Goal: Communication & Community: Participate in discussion

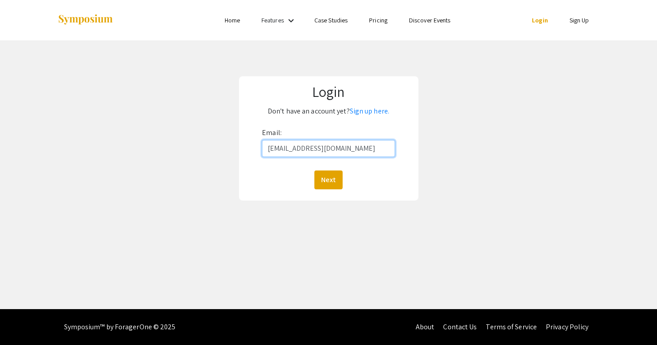
type input "[EMAIL_ADDRESS][DOMAIN_NAME]"
click at [328, 179] on button "Next" at bounding box center [328, 179] width 28 height 19
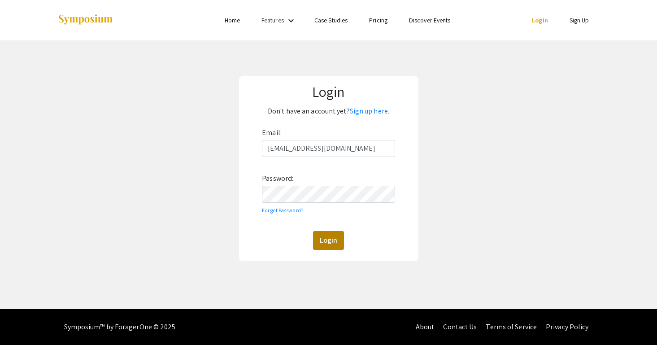
click at [326, 243] on button "Login" at bounding box center [328, 240] width 31 height 19
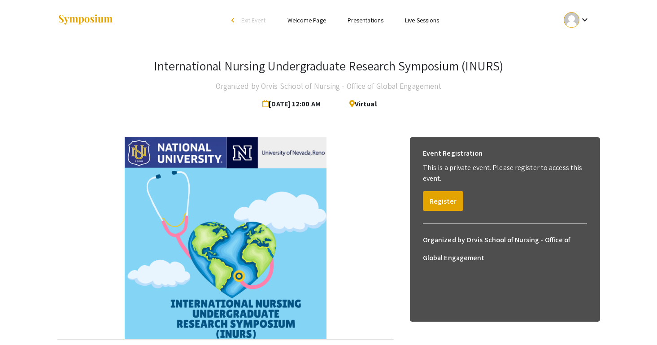
click at [363, 22] on link "Presentations" at bounding box center [365, 20] width 36 height 8
click at [220, 192] on img at bounding box center [226, 238] width 202 height 202
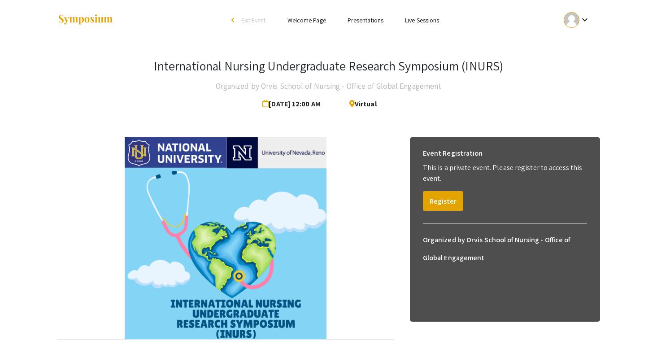
click at [372, 19] on link "Presentations" at bounding box center [365, 20] width 36 height 8
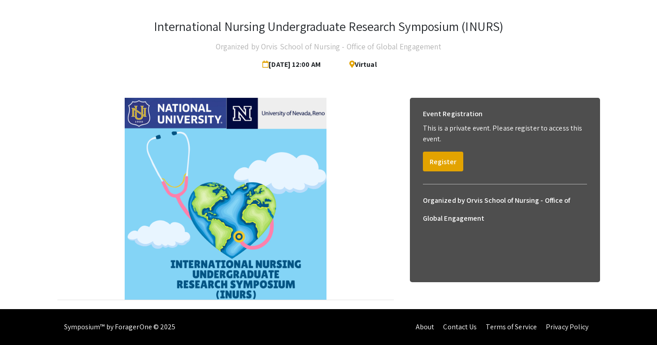
scroll to position [39, 0]
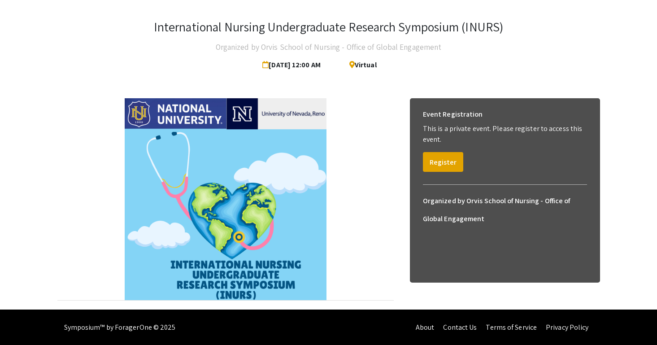
click at [233, 231] on img at bounding box center [226, 199] width 202 height 202
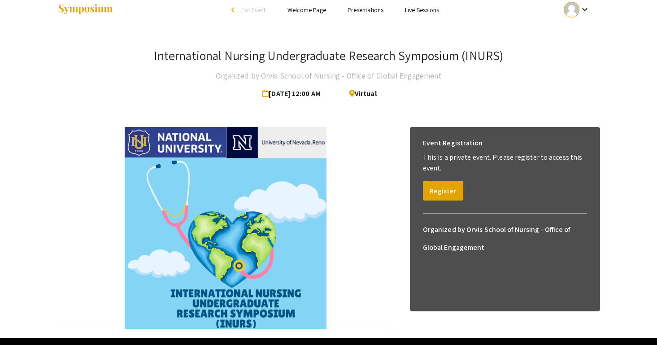
scroll to position [5, 0]
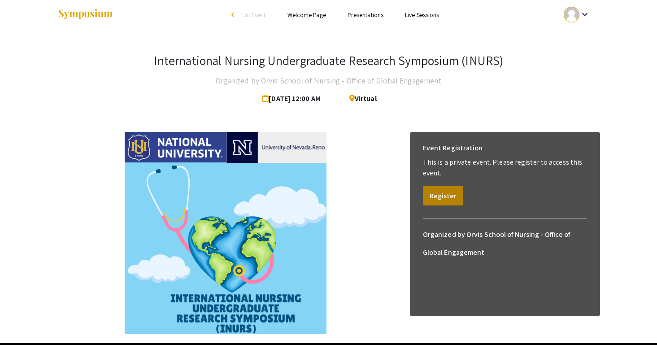
click at [431, 195] on button "Register" at bounding box center [443, 196] width 40 height 20
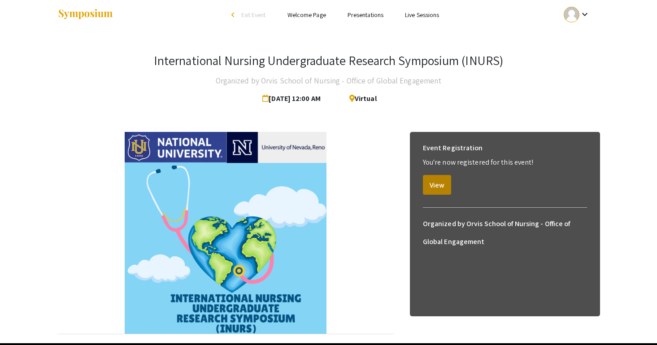
click at [433, 187] on button "View" at bounding box center [437, 185] width 28 height 20
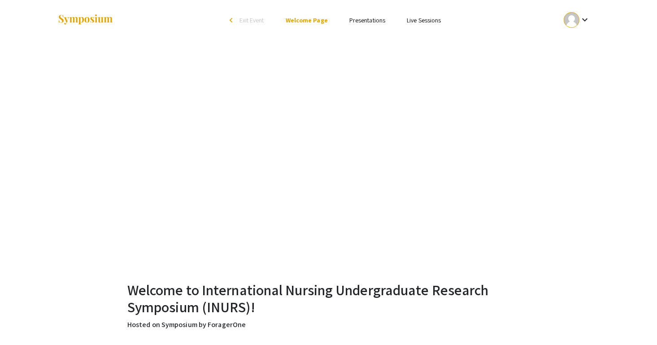
click at [371, 22] on link "Presentations" at bounding box center [367, 20] width 36 height 8
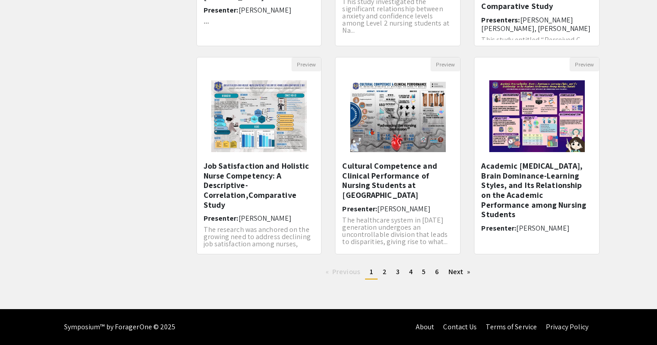
scroll to position [250, 0]
click at [383, 273] on span "2" at bounding box center [384, 271] width 4 height 9
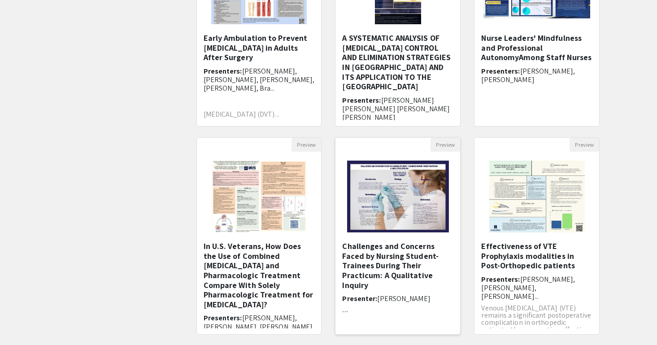
scroll to position [219, 0]
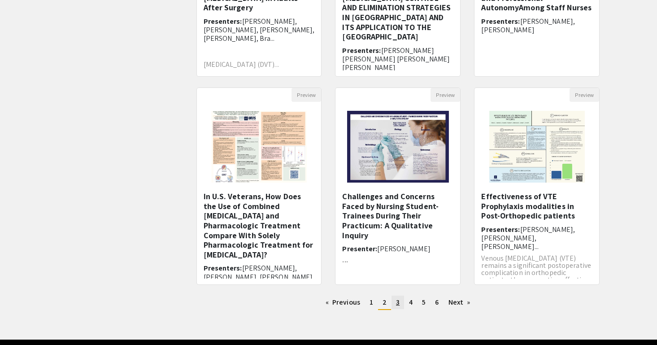
click at [394, 302] on link "page 3" at bounding box center [397, 301] width 13 height 13
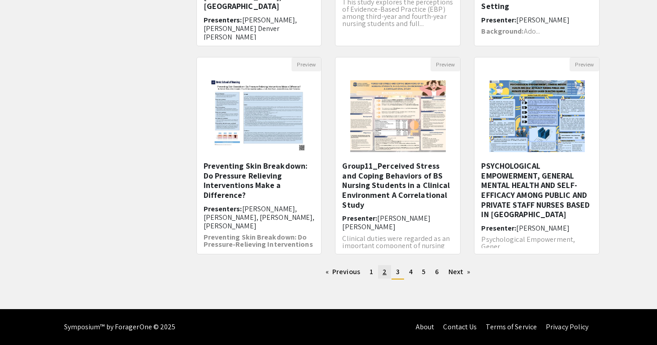
scroll to position [250, 0]
click at [409, 273] on span "4" at bounding box center [411, 271] width 4 height 9
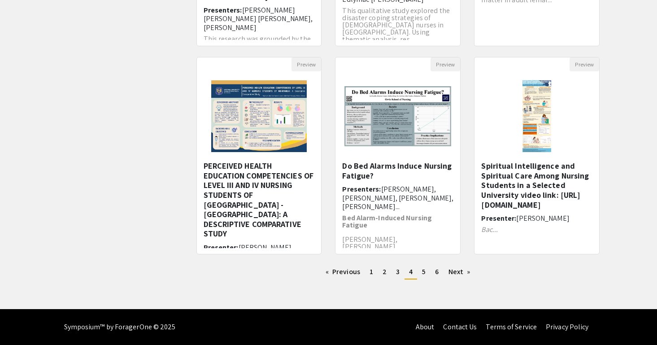
scroll to position [250, 0]
click at [424, 275] on span "5" at bounding box center [424, 271] width 4 height 9
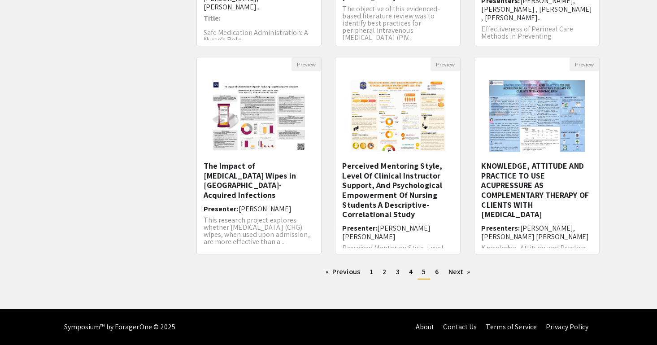
scroll to position [250, 0]
click at [436, 275] on span "6" at bounding box center [437, 271] width 4 height 9
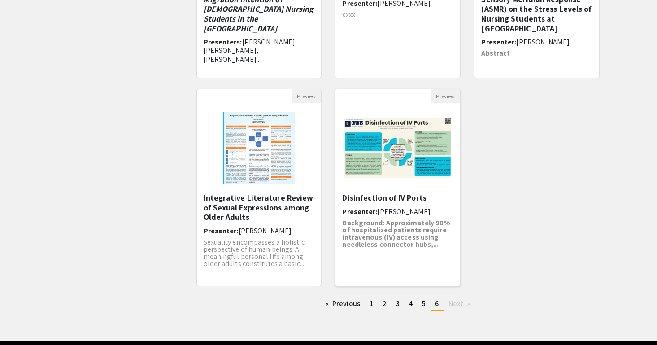
scroll to position [241, 0]
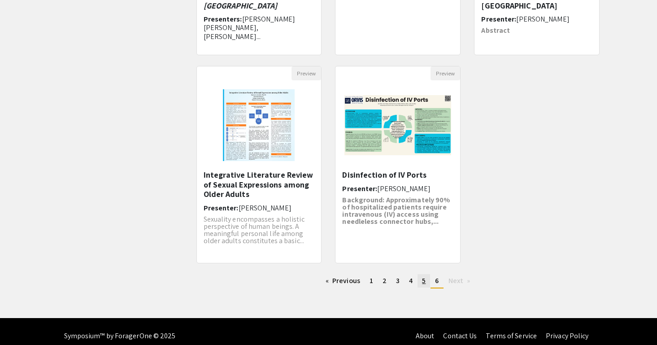
click at [422, 279] on span "5" at bounding box center [424, 280] width 4 height 9
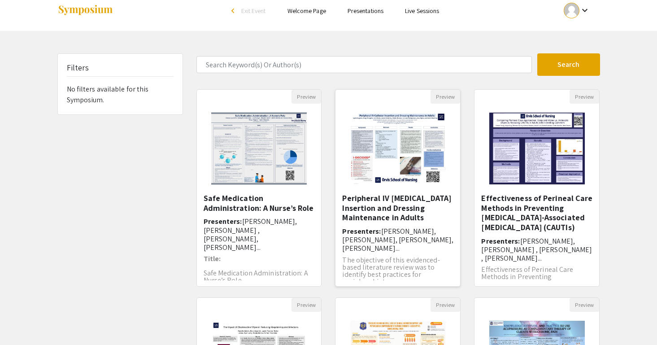
scroll to position [17, 0]
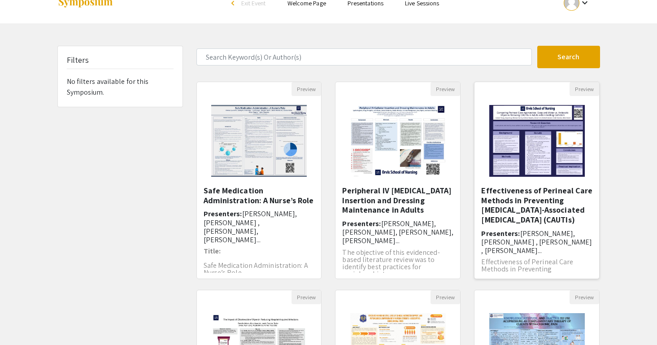
click at [532, 200] on h5 "Effectiveness of Perineal Care Methods in Preventing [MEDICAL_DATA]-Associated …" at bounding box center [536, 205] width 111 height 39
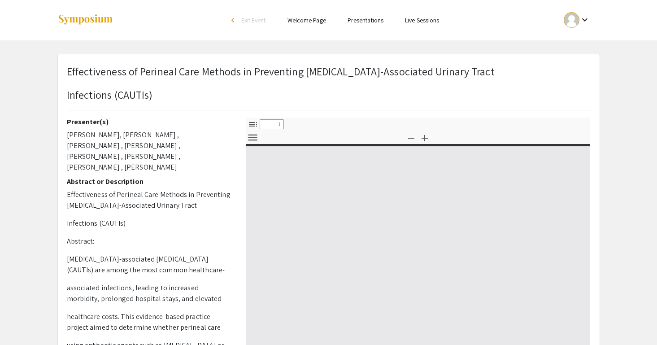
select select "custom"
type input "0"
select select "custom"
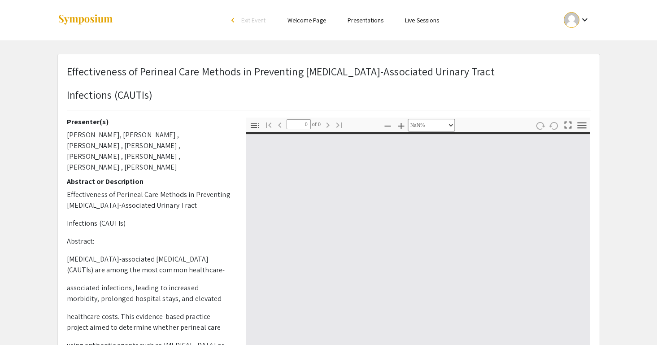
type input "1"
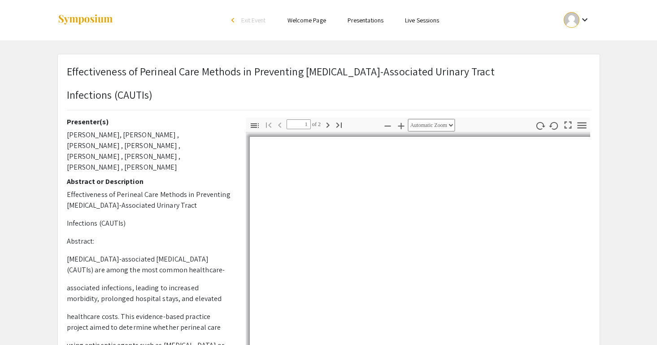
select select "auto"
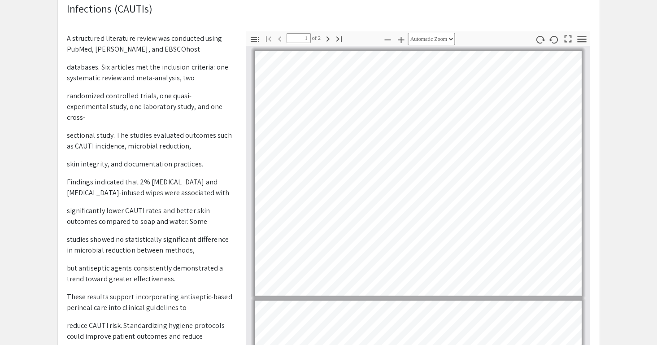
type input "2"
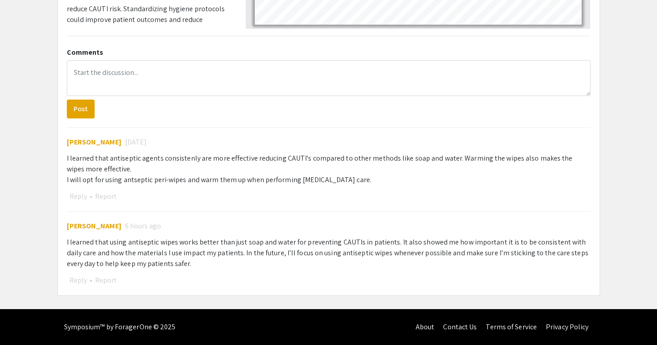
scroll to position [405, 0]
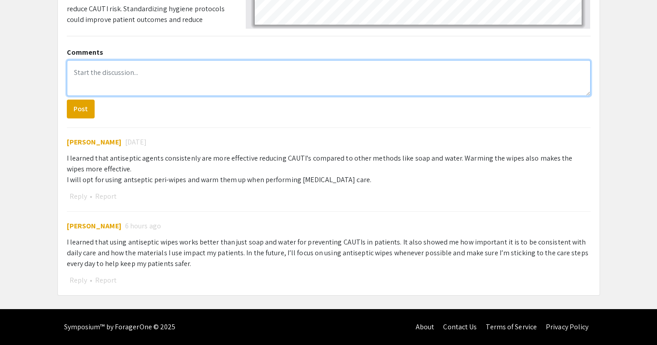
click at [305, 83] on textarea at bounding box center [328, 78] width 523 height 36
paste textarea "What I learned: I learned that using antiseptic wipes with agents like 2% [MEDI…"
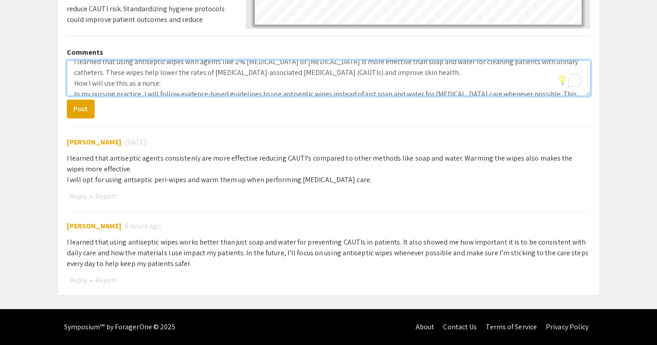
scroll to position [25, 0]
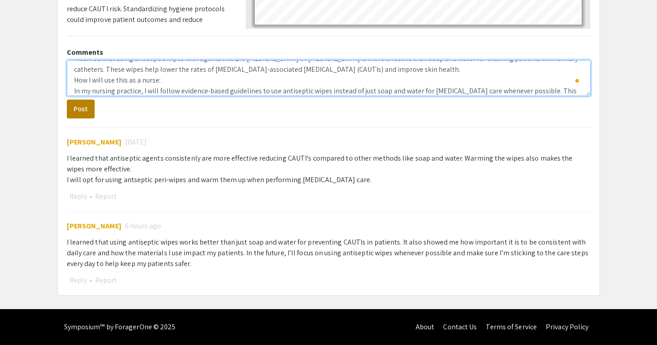
type textarea "What I learned: I learned that using antiseptic wipes with agents like 2% [MEDI…"
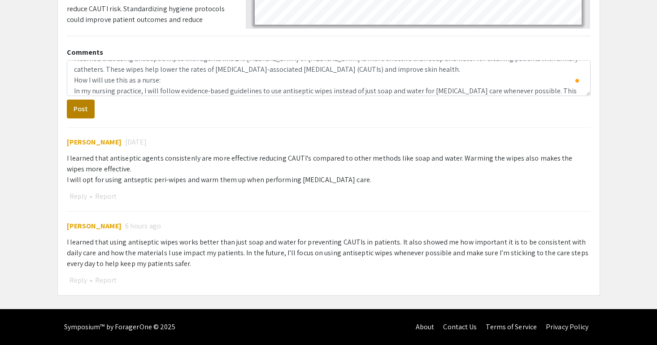
click at [83, 105] on button "Post" at bounding box center [81, 108] width 28 height 19
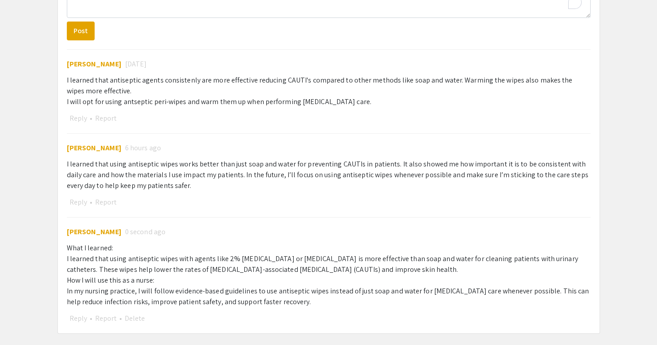
scroll to position [499, 0]
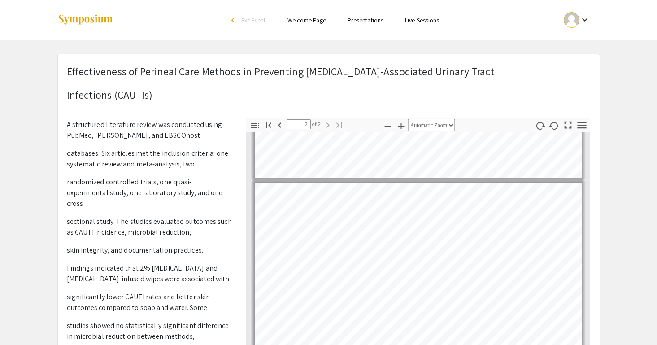
click at [353, 21] on link "Presentations" at bounding box center [365, 20] width 36 height 8
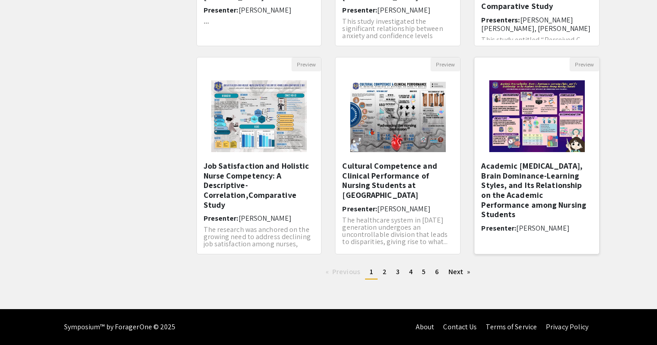
click at [509, 126] on img at bounding box center [536, 116] width 113 height 90
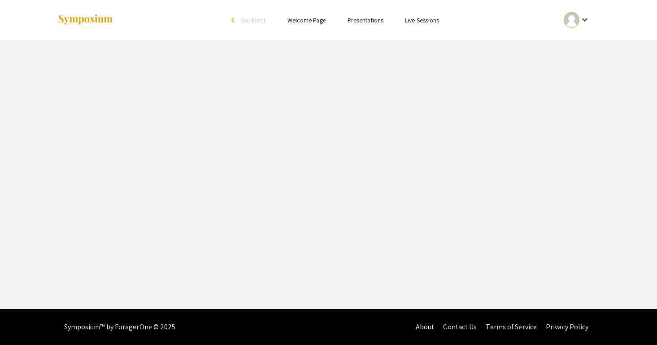
select select "custom"
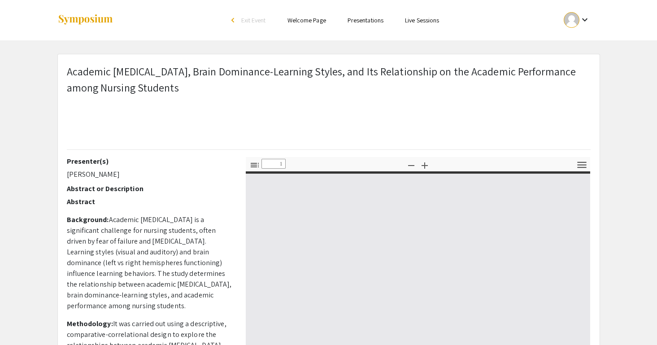
type input "0"
select select "custom"
type input "1"
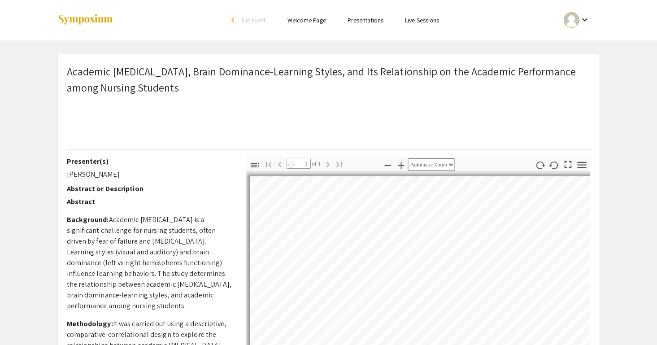
select select "auto"
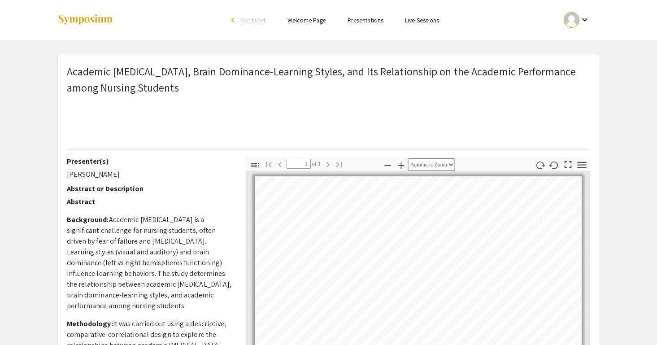
click at [361, 22] on link "Presentations" at bounding box center [365, 20] width 36 height 8
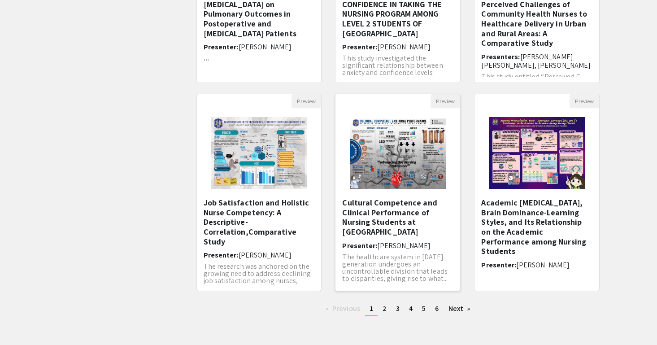
scroll to position [216, 0]
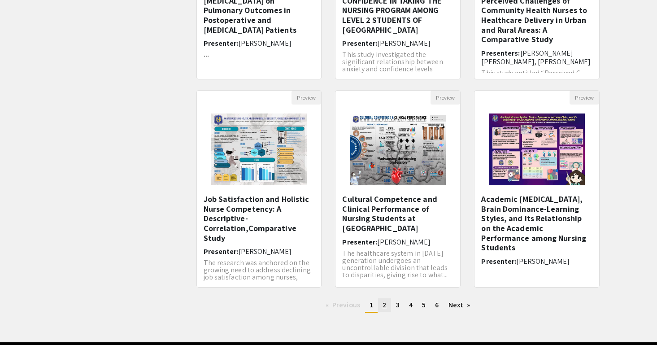
click at [383, 305] on span "2" at bounding box center [384, 304] width 4 height 9
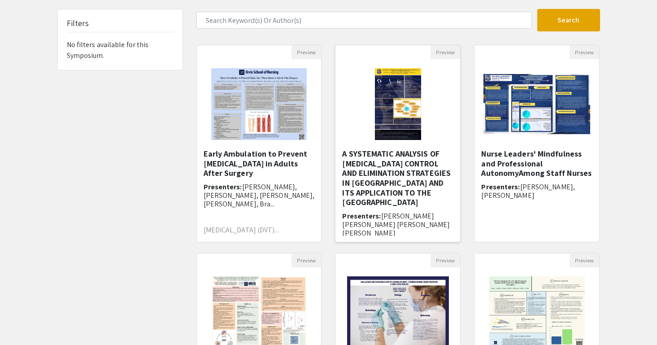
scroll to position [111, 0]
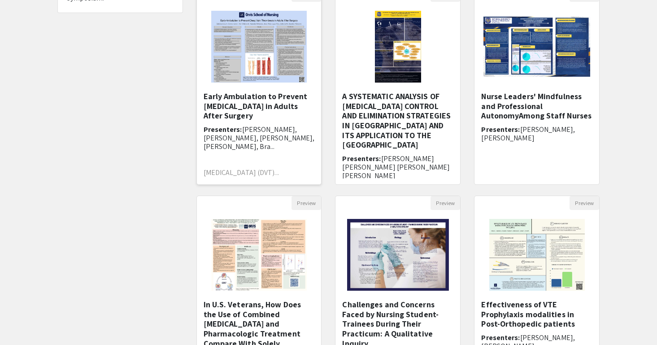
click at [268, 61] on img "Open Presentation <p>Early Ambulation to Prevent Deep Vein Thrombosis in Adults…" at bounding box center [258, 47] width 113 height 90
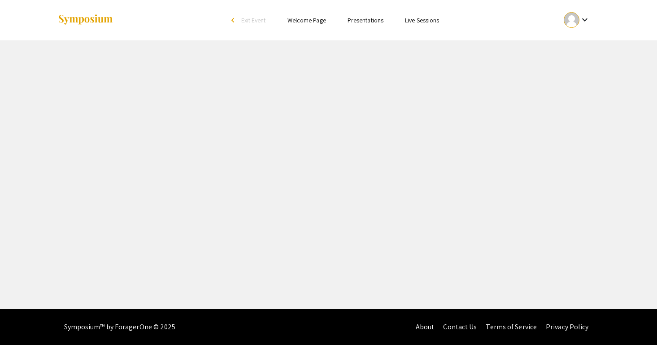
select select "custom"
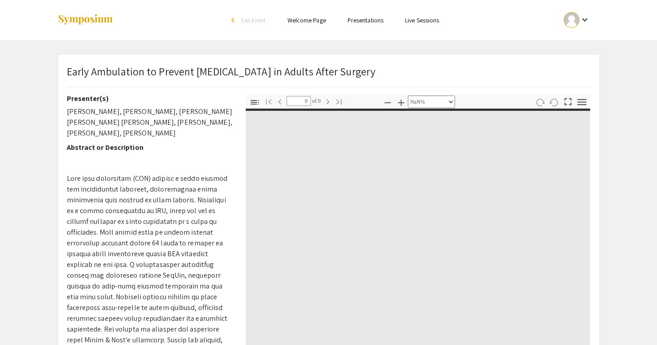
type input "1"
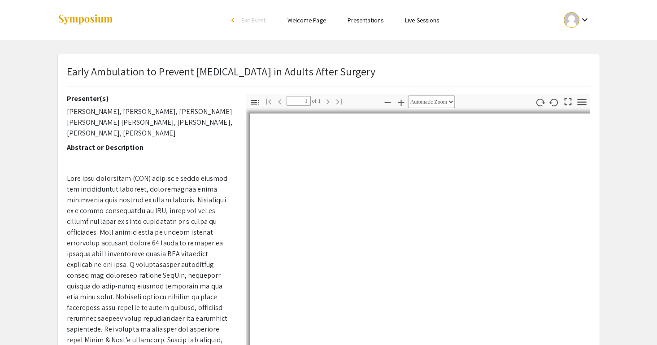
select select "auto"
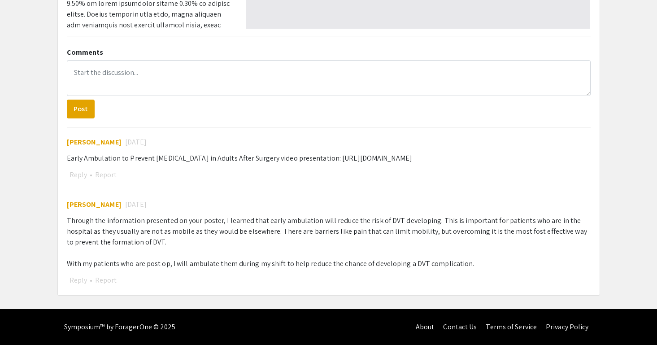
scroll to position [382, 0]
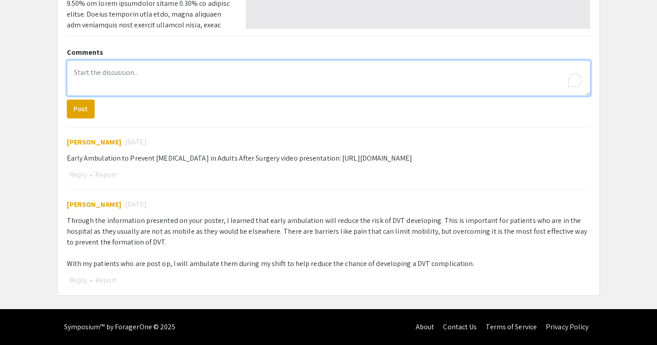
click at [95, 72] on textarea "To enrich screen reader interactions, please activate Accessibility in Grammarl…" at bounding box center [328, 78] width 523 height 36
paste textarea "What I learned: I learned that starting early ambulation—within 24 hours after …"
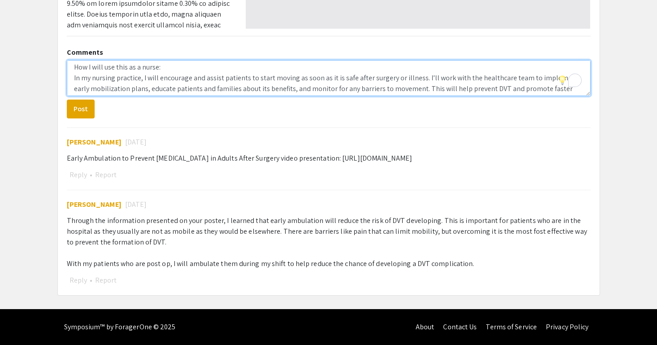
scroll to position [41, 0]
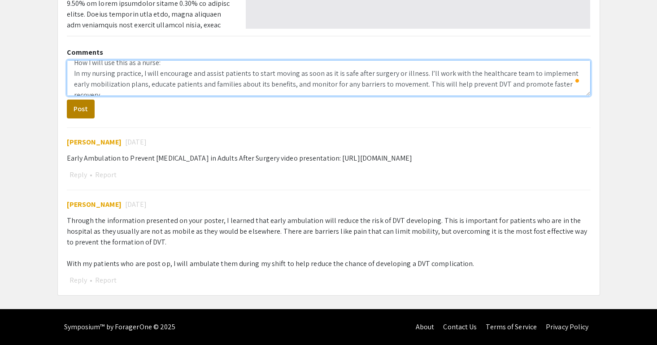
type textarea "What I learned: I learned that starting early ambulation—within 24 hours after …"
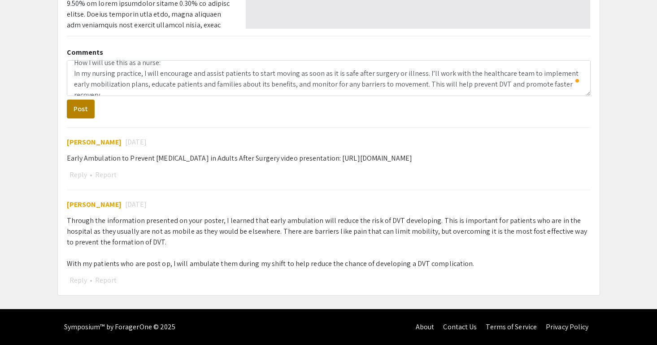
click at [76, 107] on button "Post" at bounding box center [81, 108] width 28 height 19
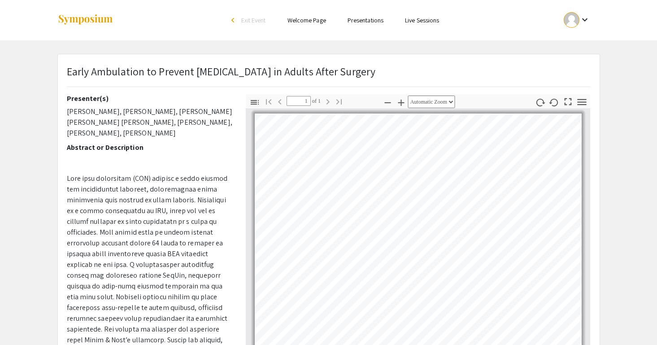
scroll to position [0, 0]
click at [351, 20] on link "Presentations" at bounding box center [365, 20] width 36 height 8
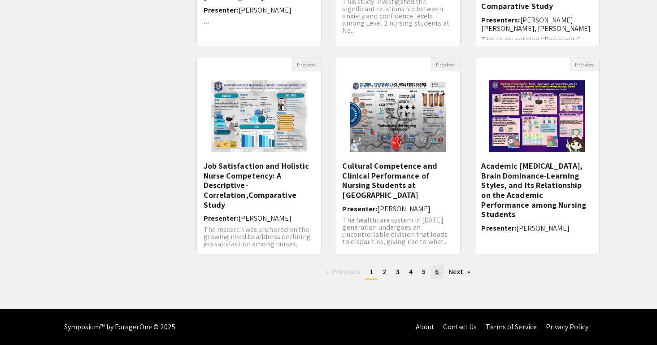
scroll to position [250, 0]
click at [433, 269] on link "page 6" at bounding box center [436, 271] width 13 height 13
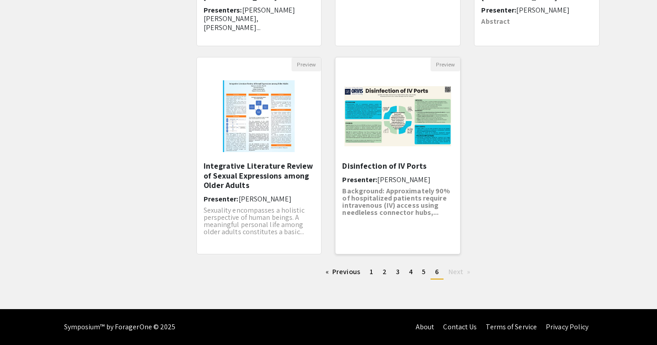
scroll to position [250, 0]
click at [395, 134] on img "Open Presentation <p>Disinfection of IV Ports</p>" at bounding box center [397, 116] width 125 height 78
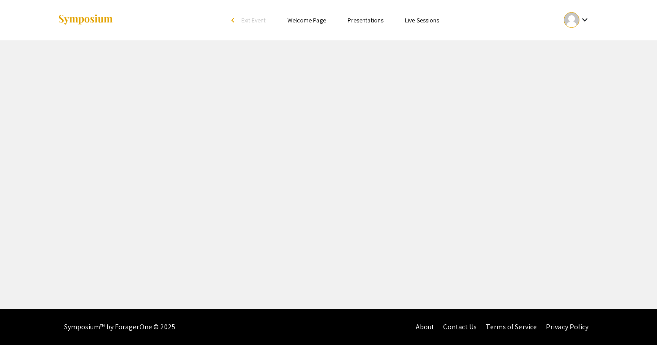
select select "custom"
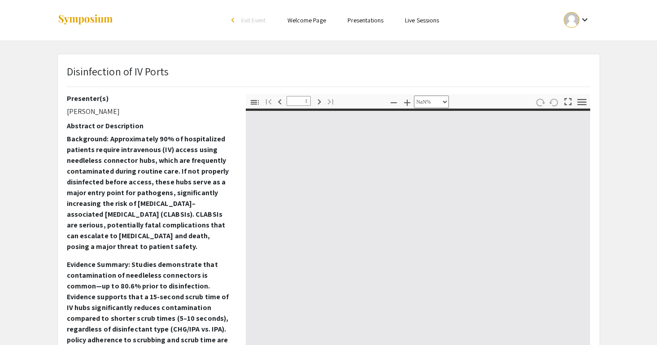
type input "0"
select select "custom"
type input "1"
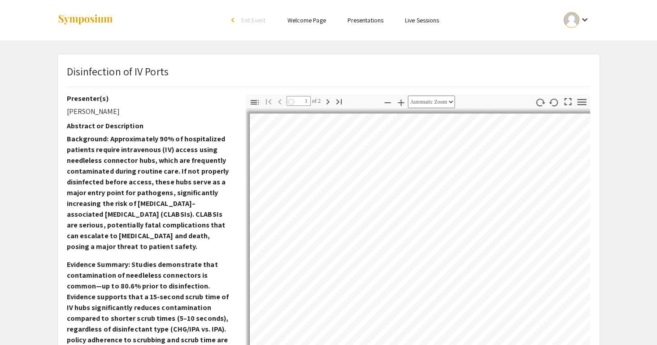
select select "auto"
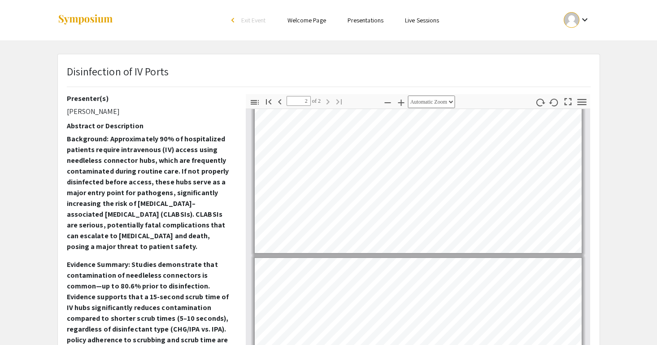
type input "1"
